Goal: Transaction & Acquisition: Book appointment/travel/reservation

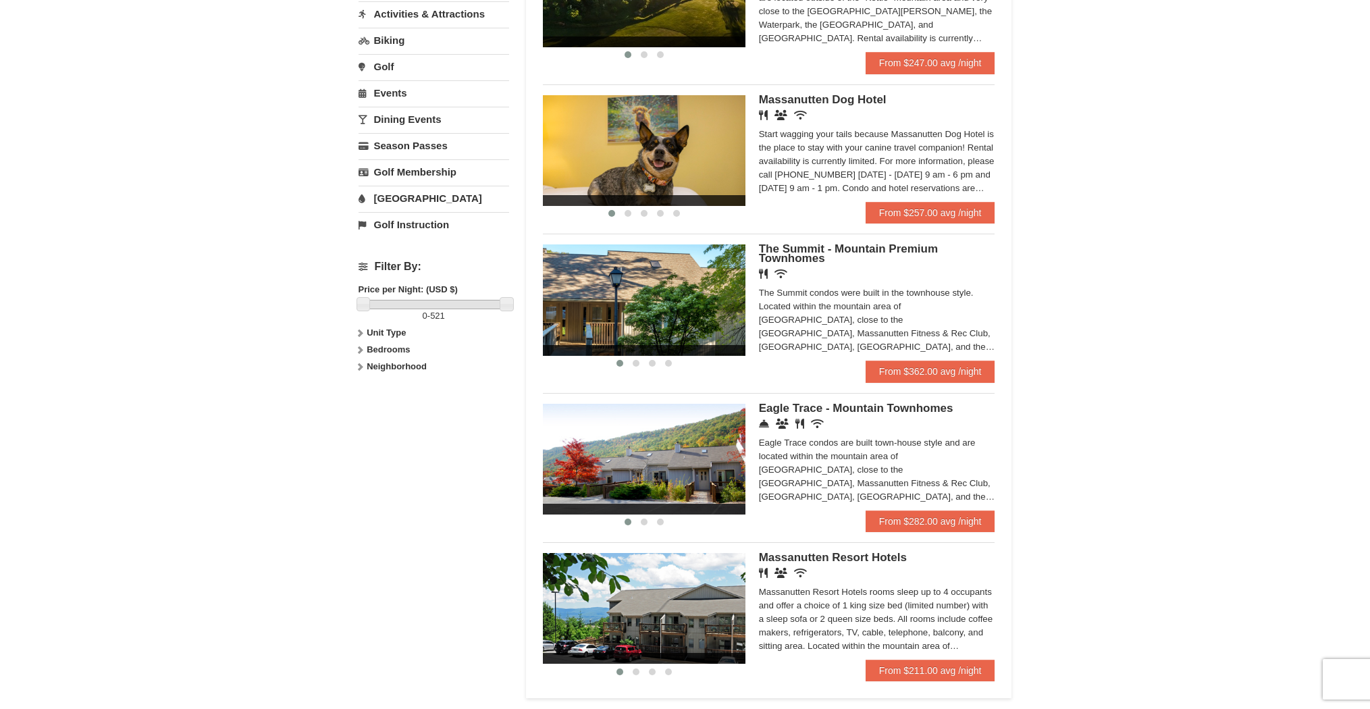
scroll to position [364, 0]
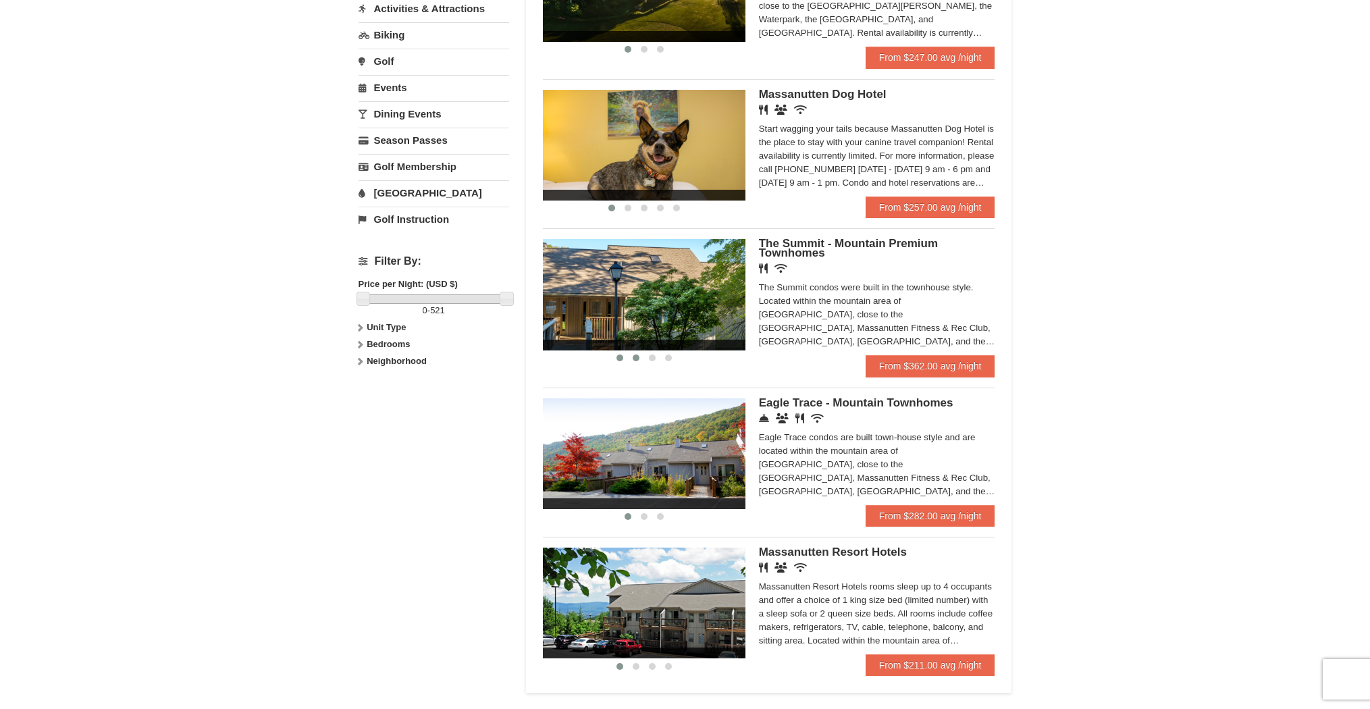
click at [637, 359] on span at bounding box center [635, 357] width 7 height 7
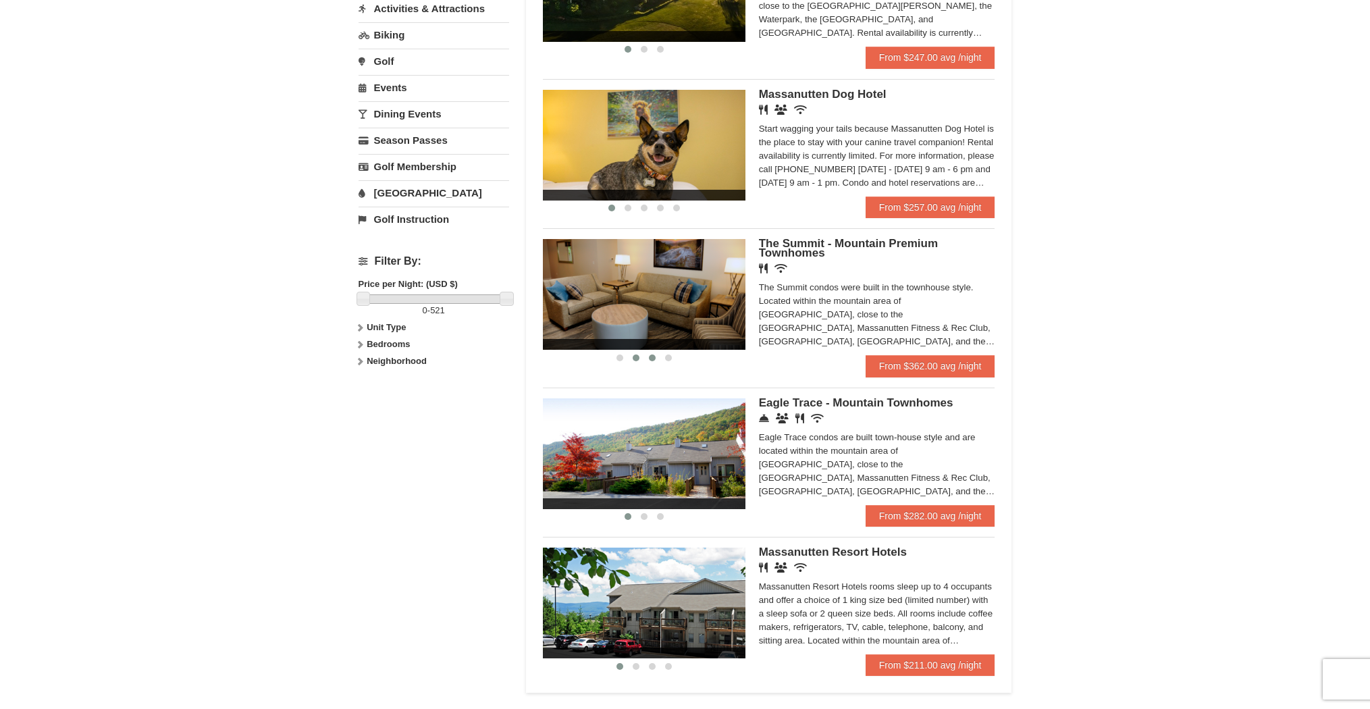
click at [651, 359] on span at bounding box center [652, 357] width 7 height 7
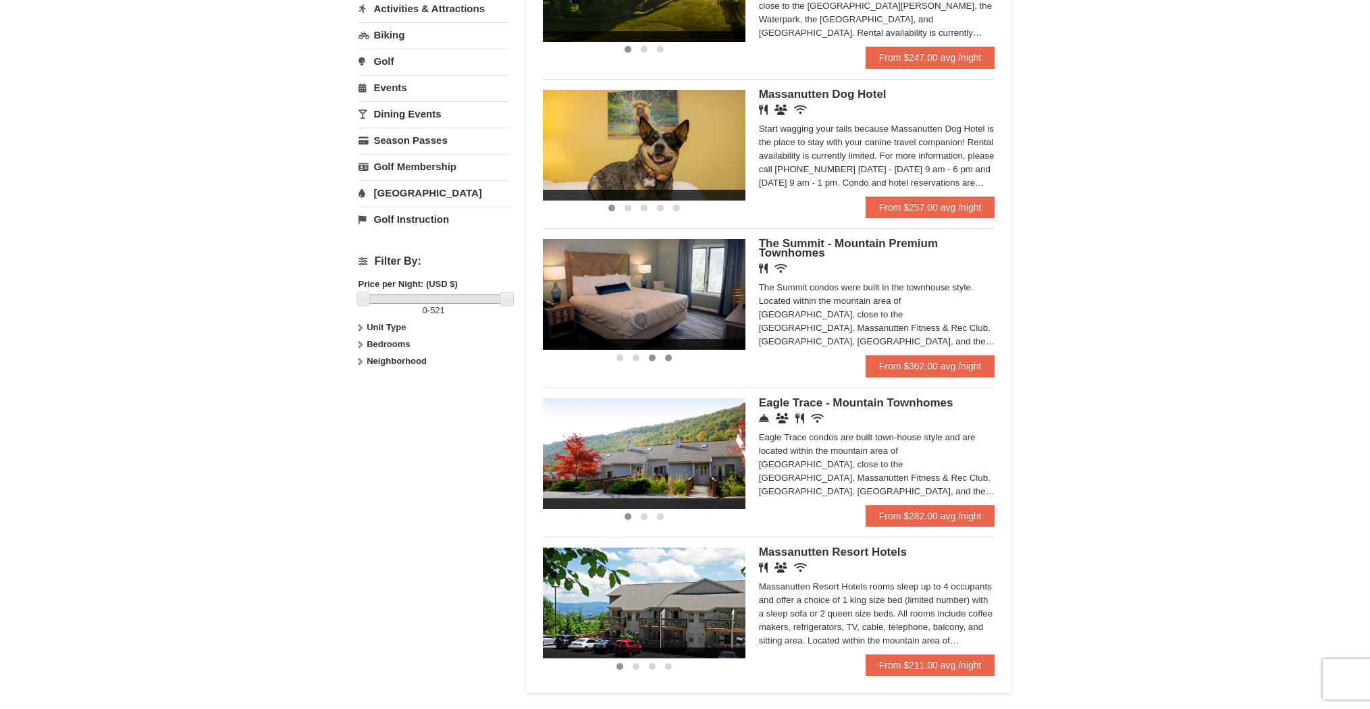
click at [666, 359] on span at bounding box center [668, 357] width 7 height 7
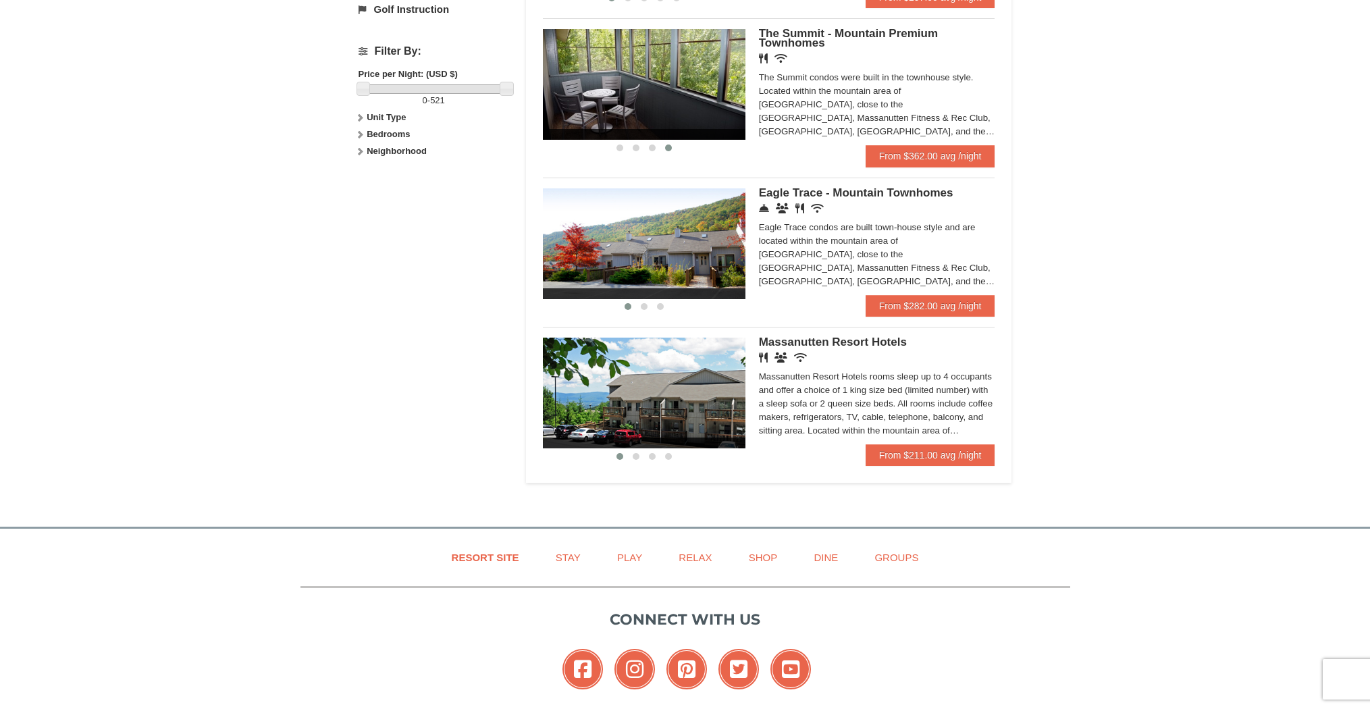
scroll to position [577, 0]
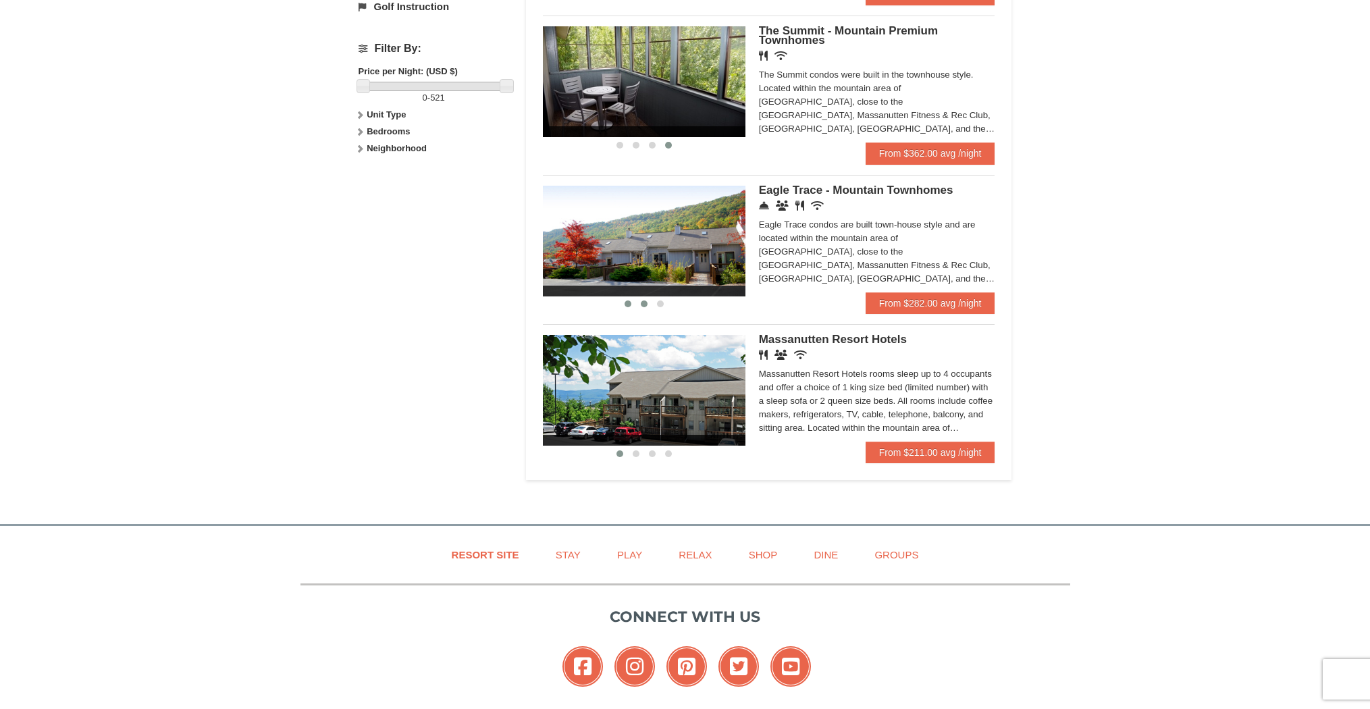
click at [643, 302] on span at bounding box center [644, 303] width 7 height 7
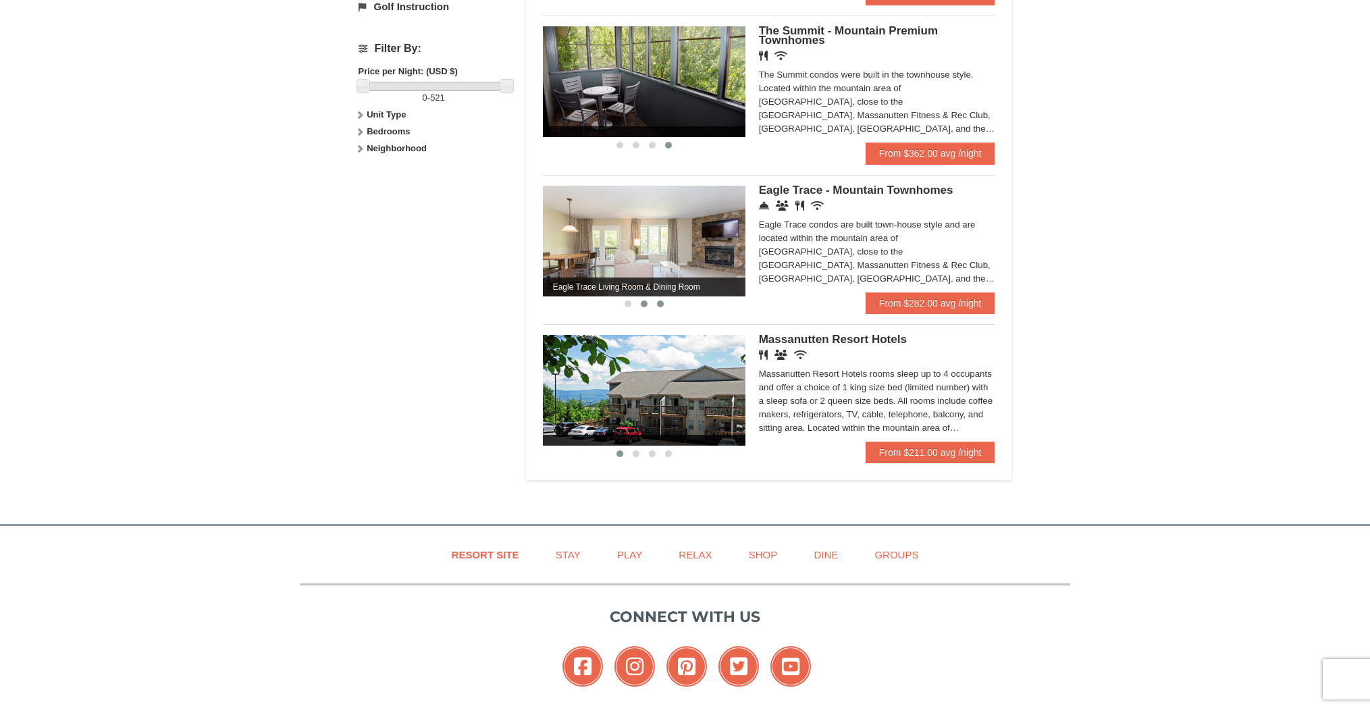
click at [659, 303] on span at bounding box center [660, 303] width 7 height 7
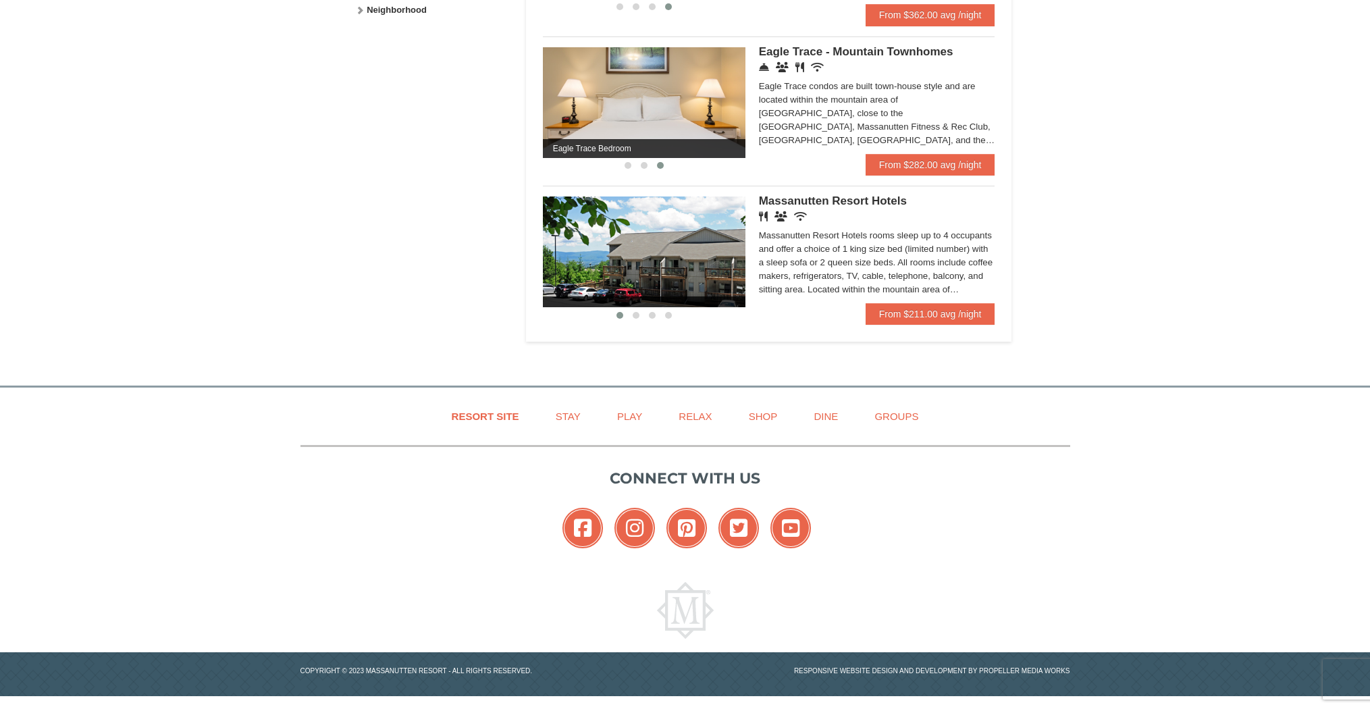
scroll to position [715, 0]
click at [637, 313] on span at bounding box center [635, 316] width 7 height 7
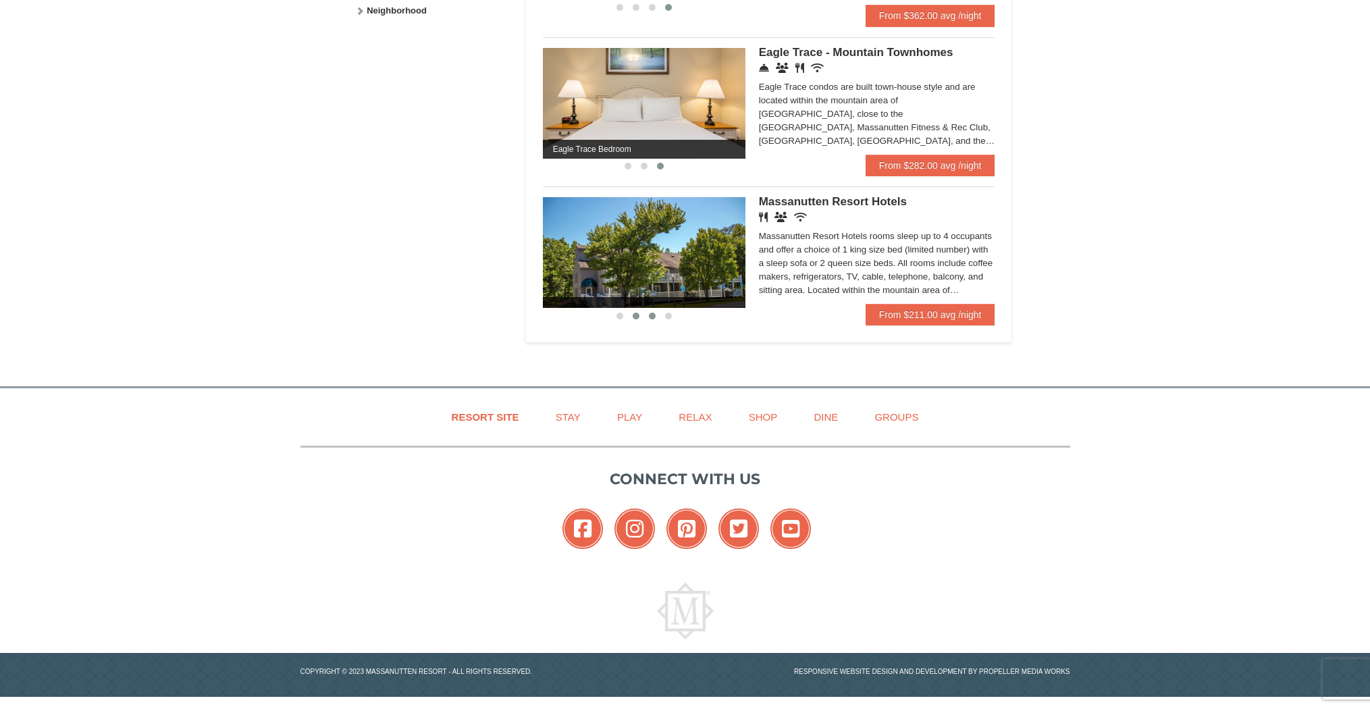
click at [647, 315] on button at bounding box center [652, 315] width 16 height 13
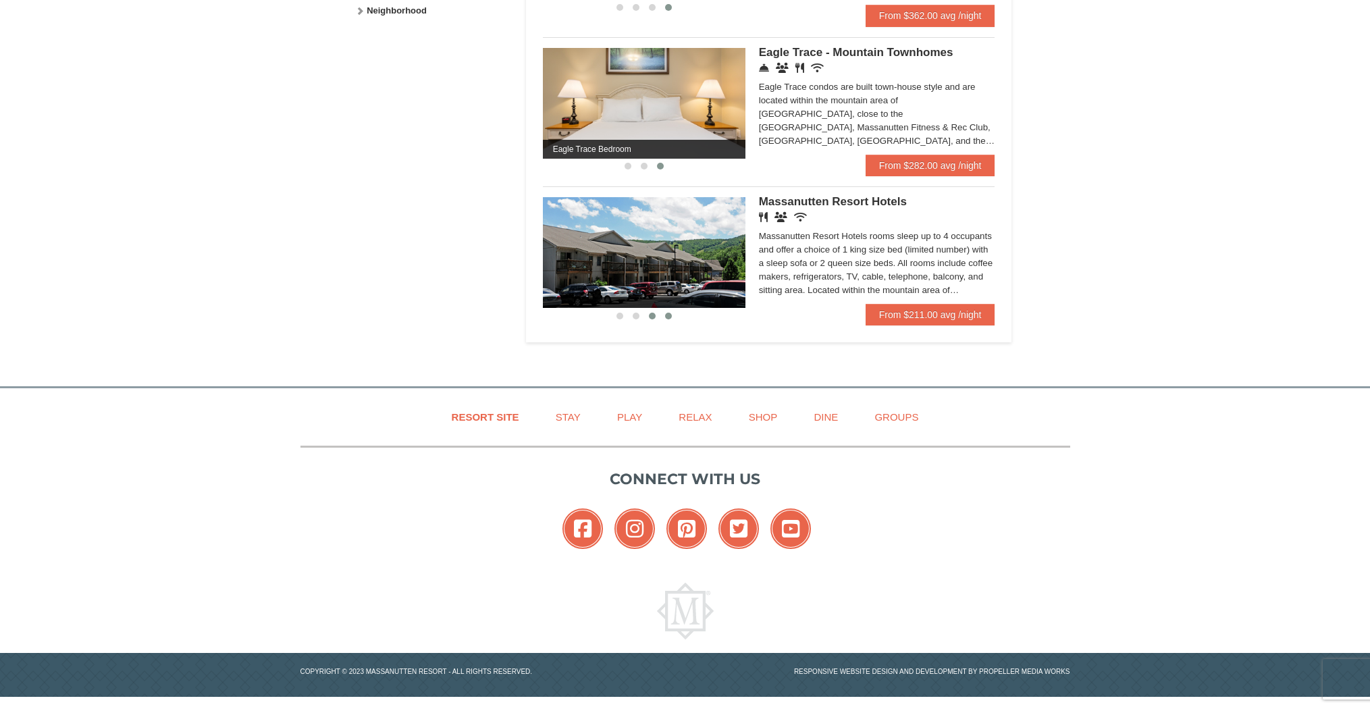
click at [666, 315] on span at bounding box center [668, 316] width 7 height 7
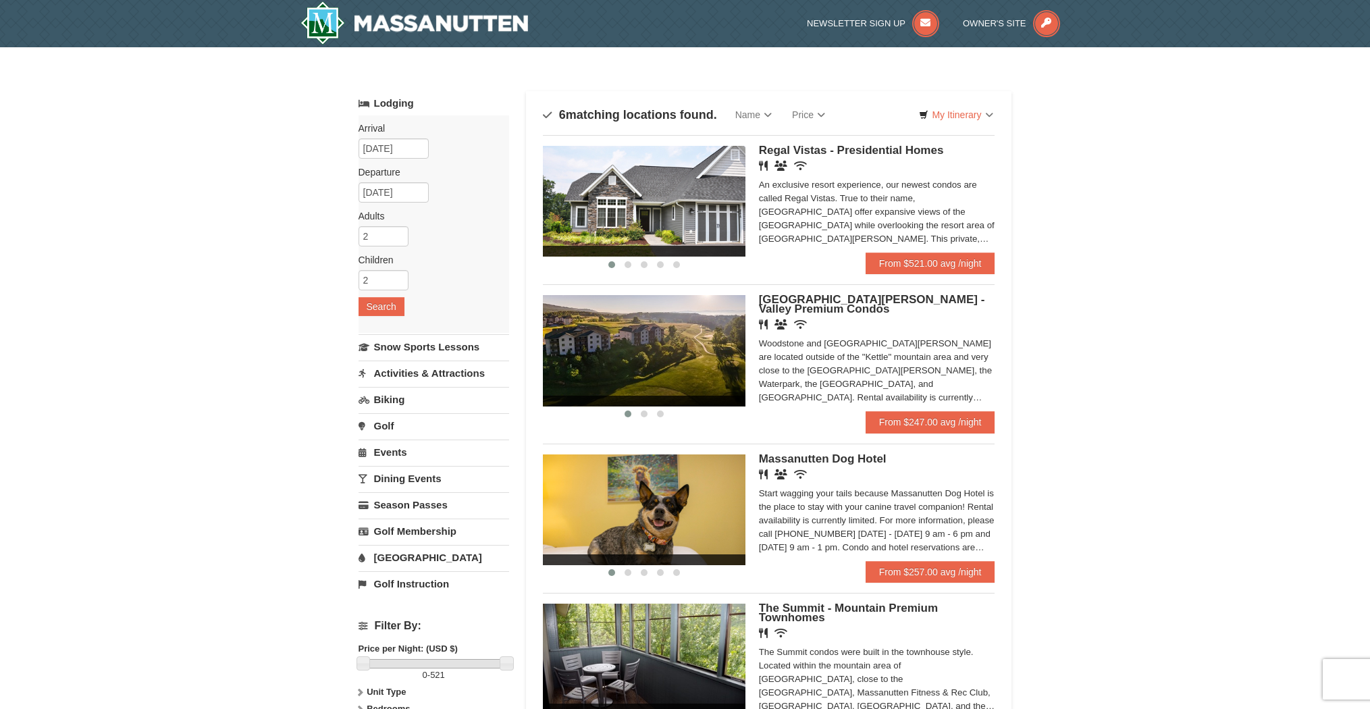
scroll to position [0, 0]
click at [625, 265] on span at bounding box center [627, 264] width 7 height 7
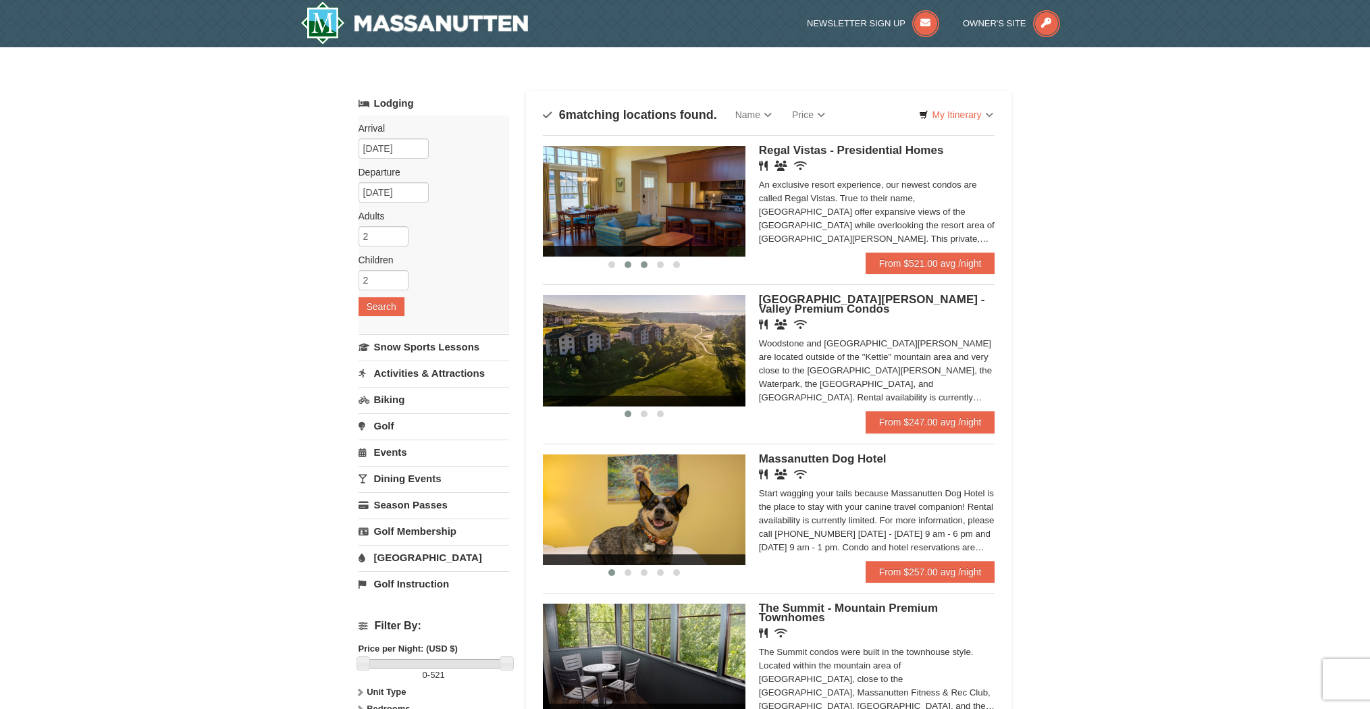
click at [644, 265] on span at bounding box center [644, 264] width 7 height 7
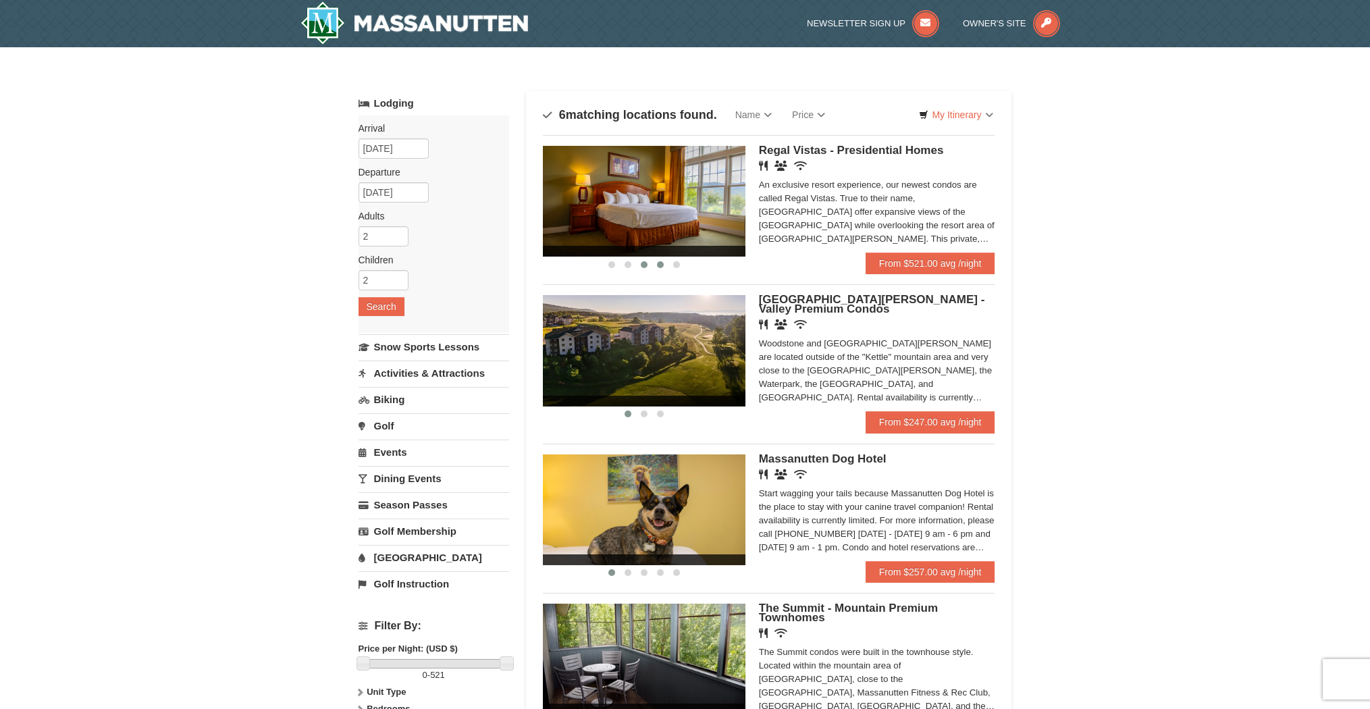
click at [657, 265] on span at bounding box center [660, 264] width 7 height 7
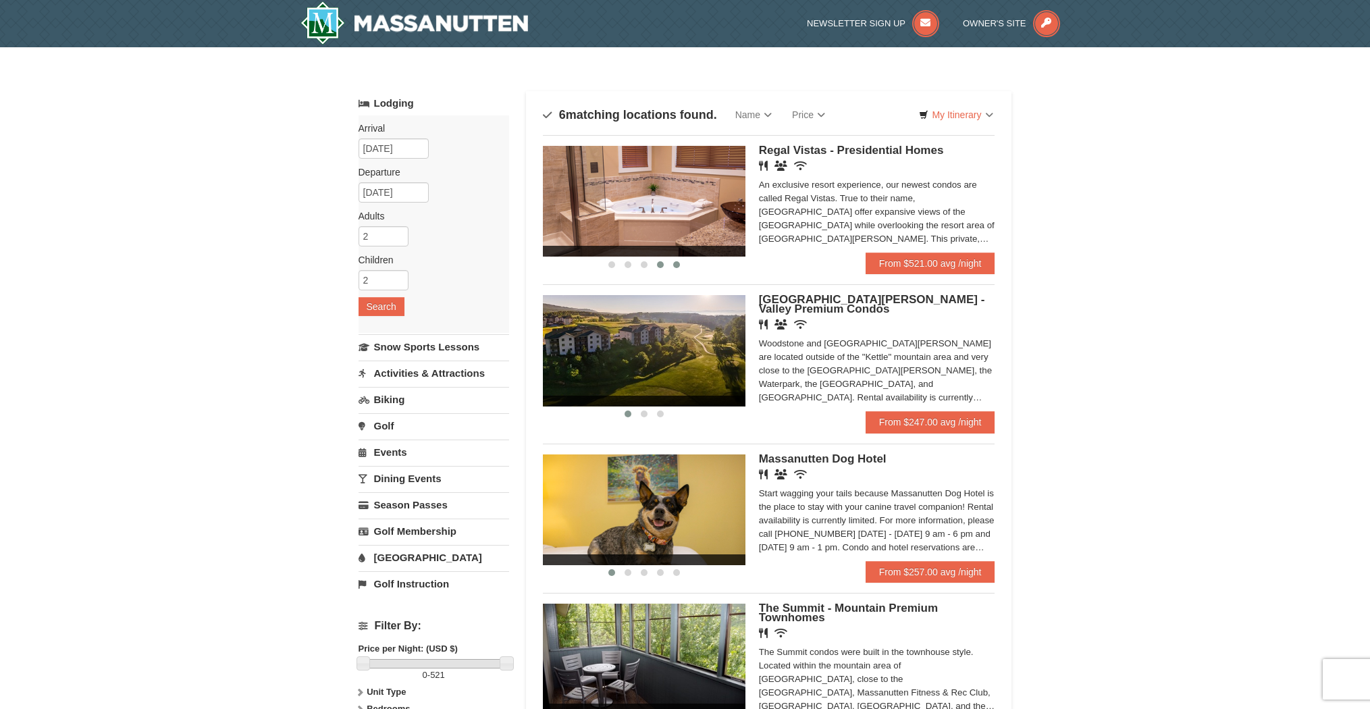
click at [678, 265] on span at bounding box center [676, 264] width 7 height 7
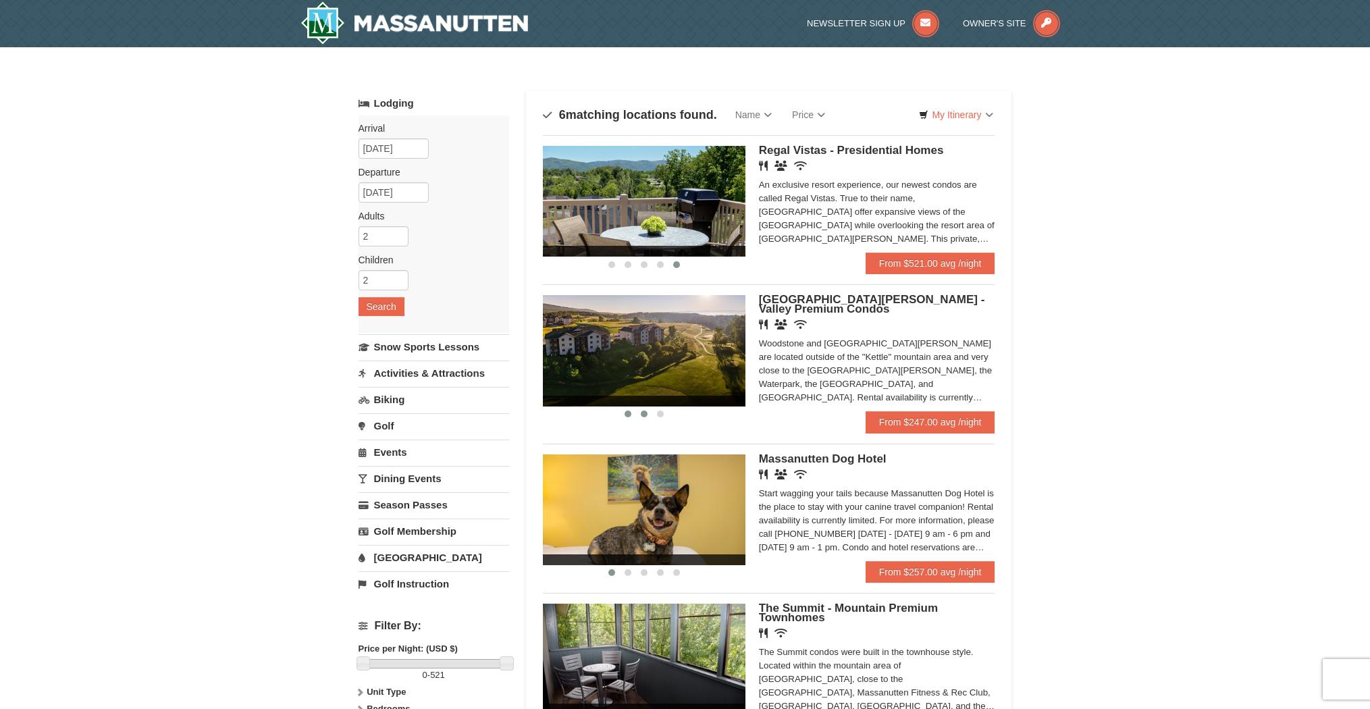
click at [647, 413] on span at bounding box center [644, 413] width 7 height 7
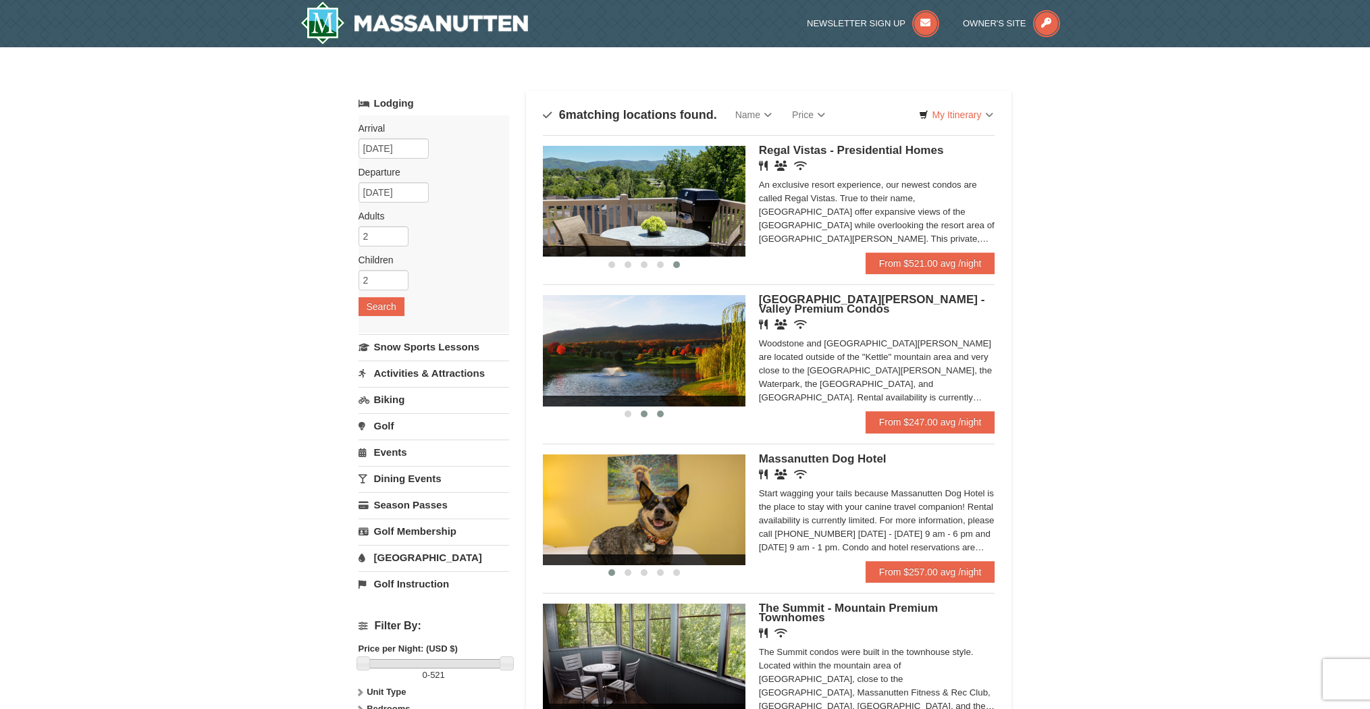
click at [661, 415] on span at bounding box center [660, 413] width 7 height 7
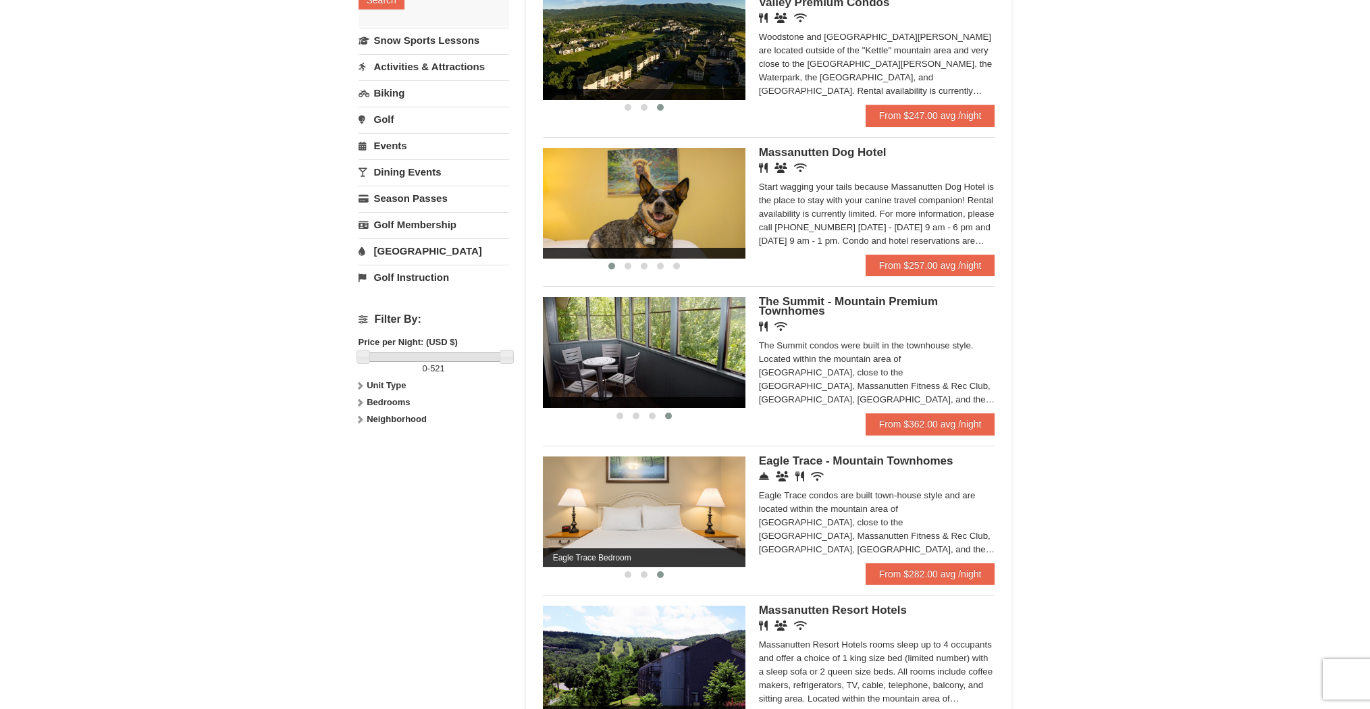
scroll to position [310, 0]
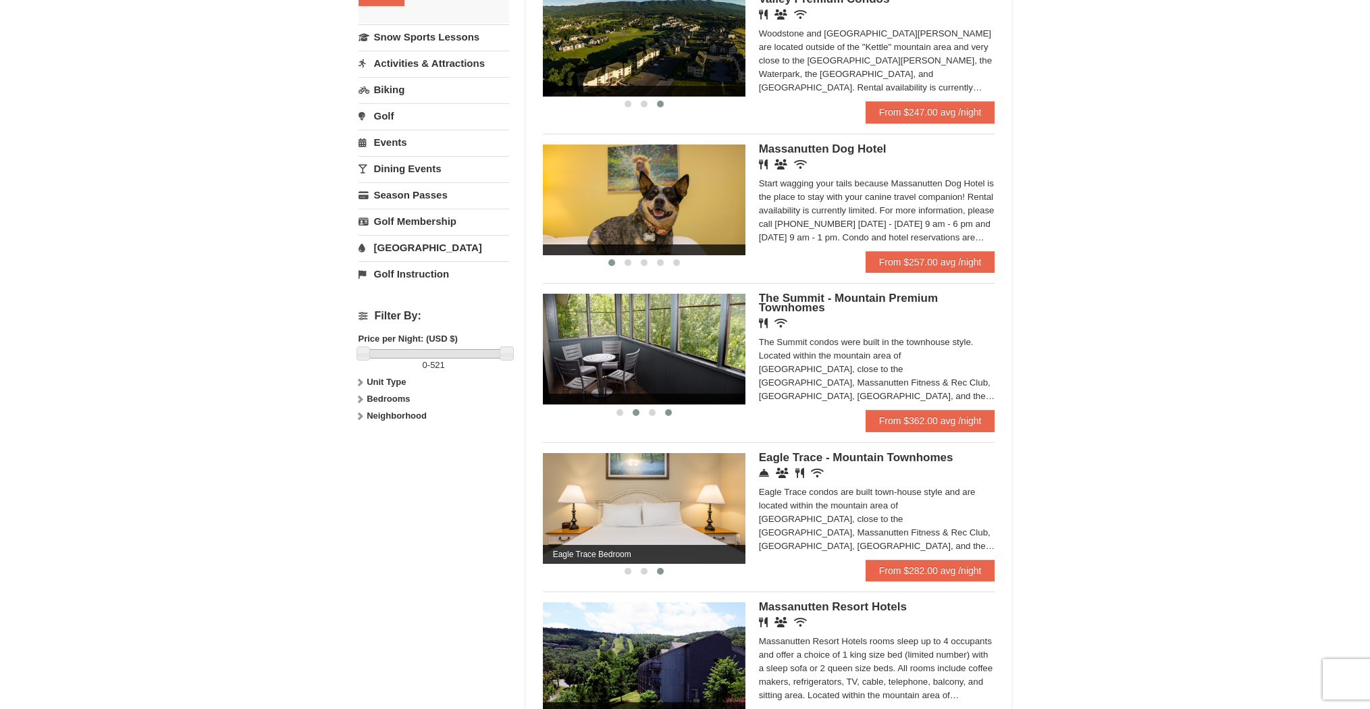
click at [639, 410] on button at bounding box center [636, 412] width 16 height 13
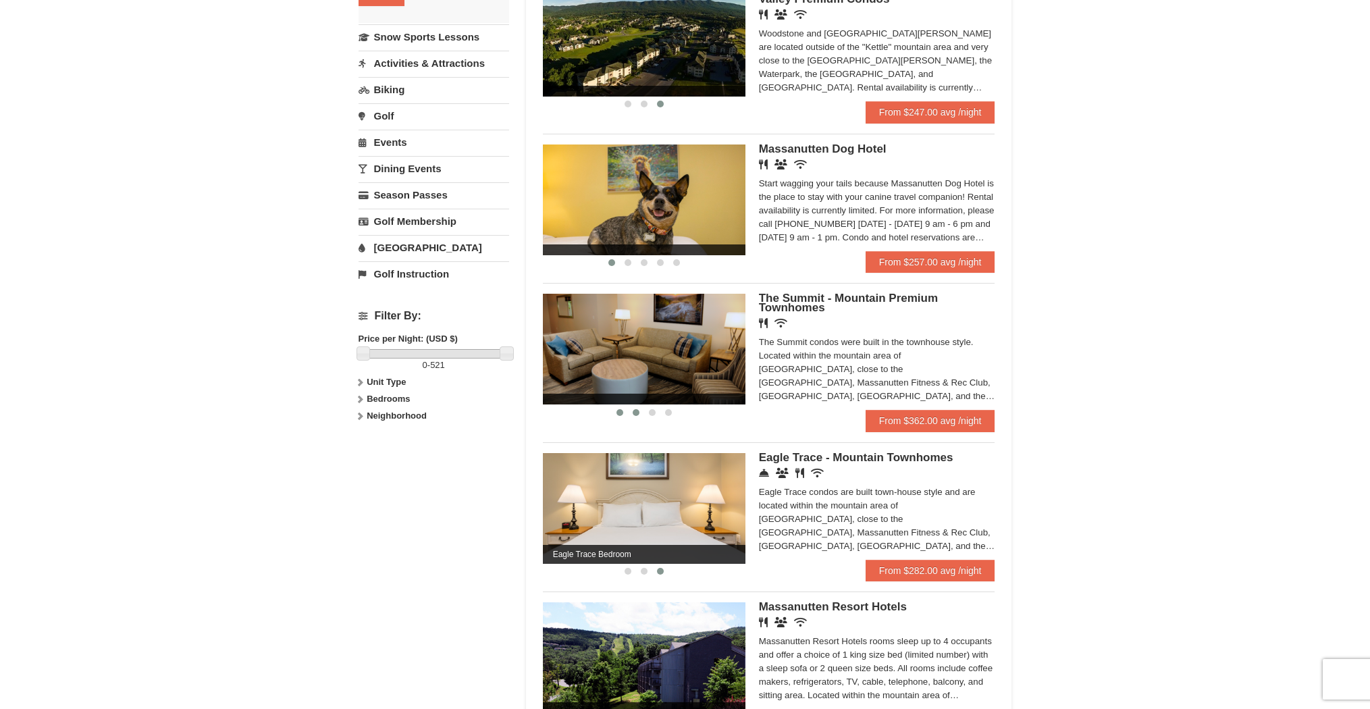
click at [621, 414] on span at bounding box center [619, 412] width 7 height 7
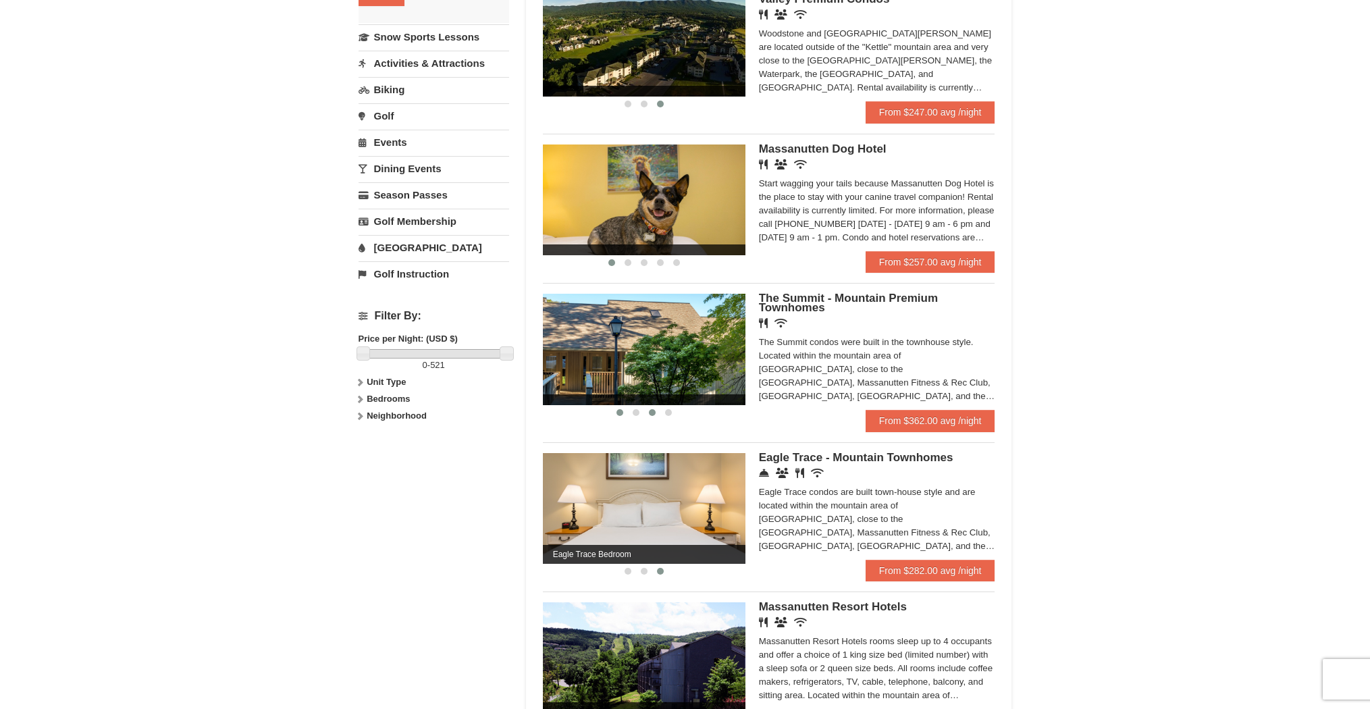
click at [651, 415] on button at bounding box center [652, 412] width 16 height 13
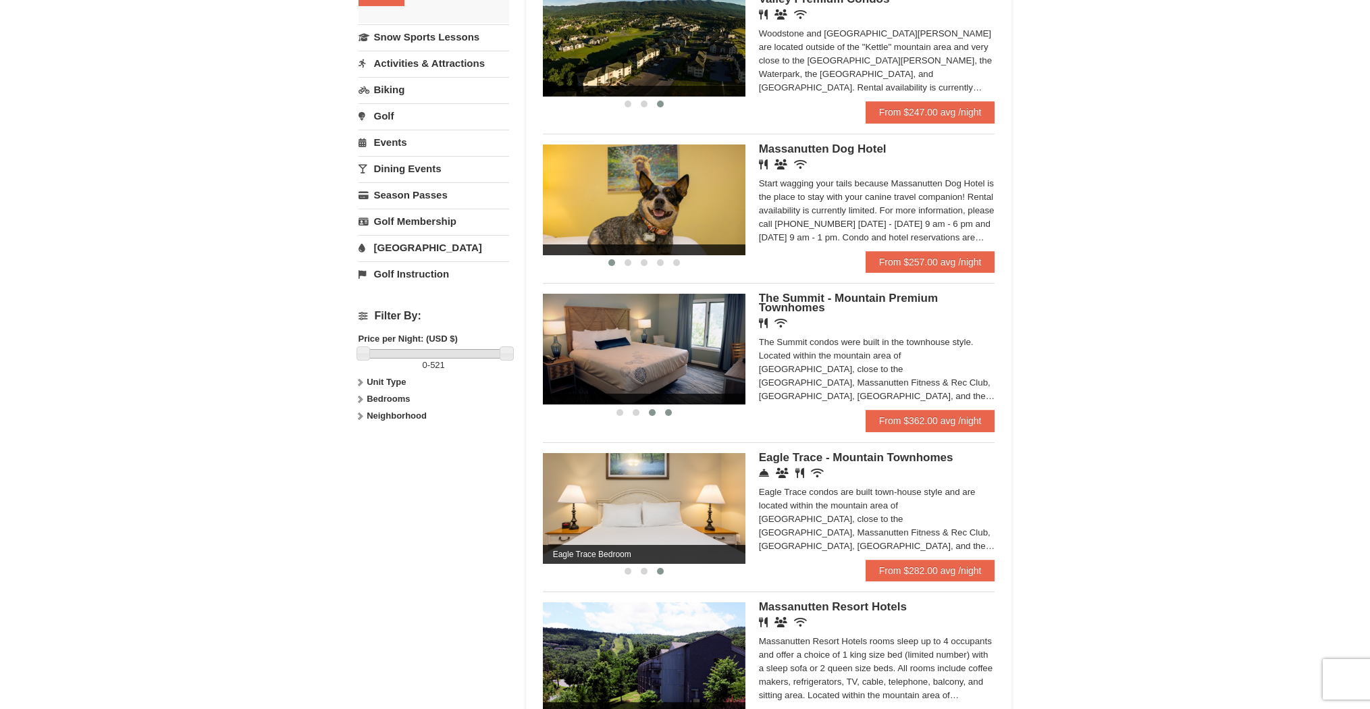
click at [668, 413] on span at bounding box center [668, 412] width 7 height 7
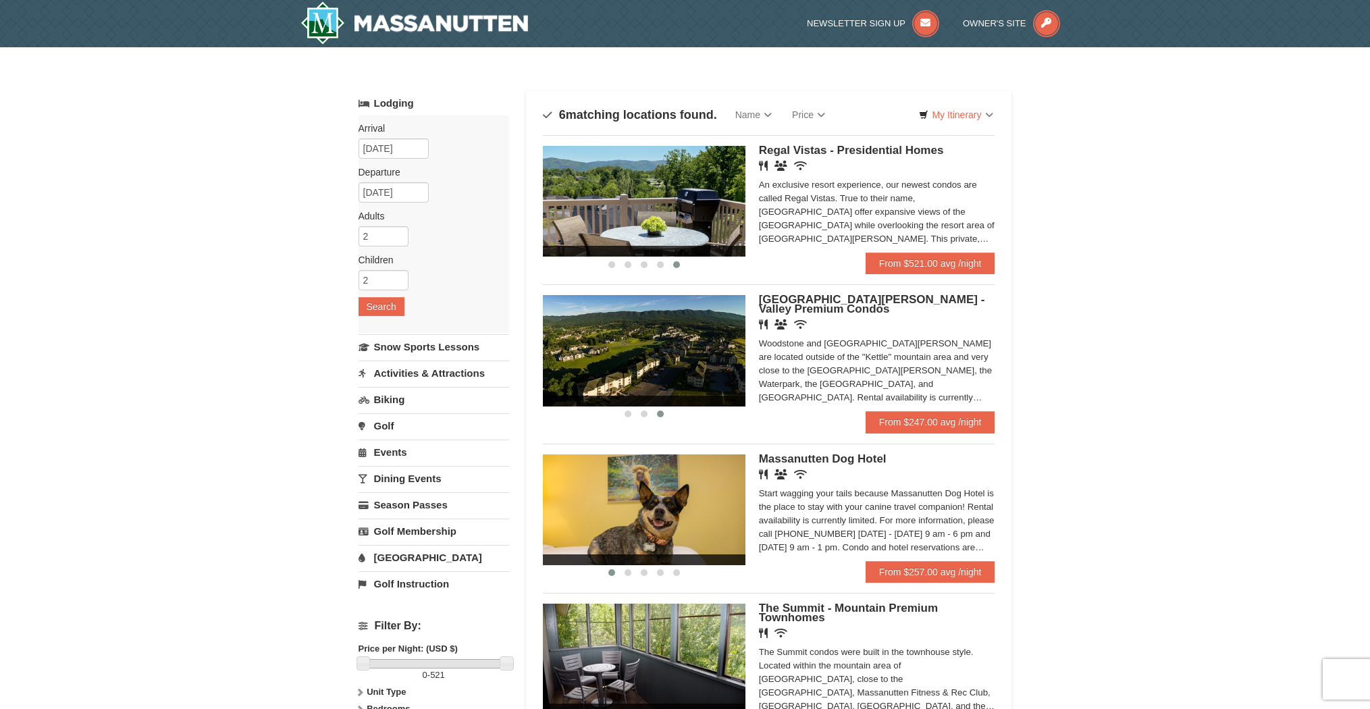
scroll to position [0, 0]
